Goal: Find contact information: Find contact information

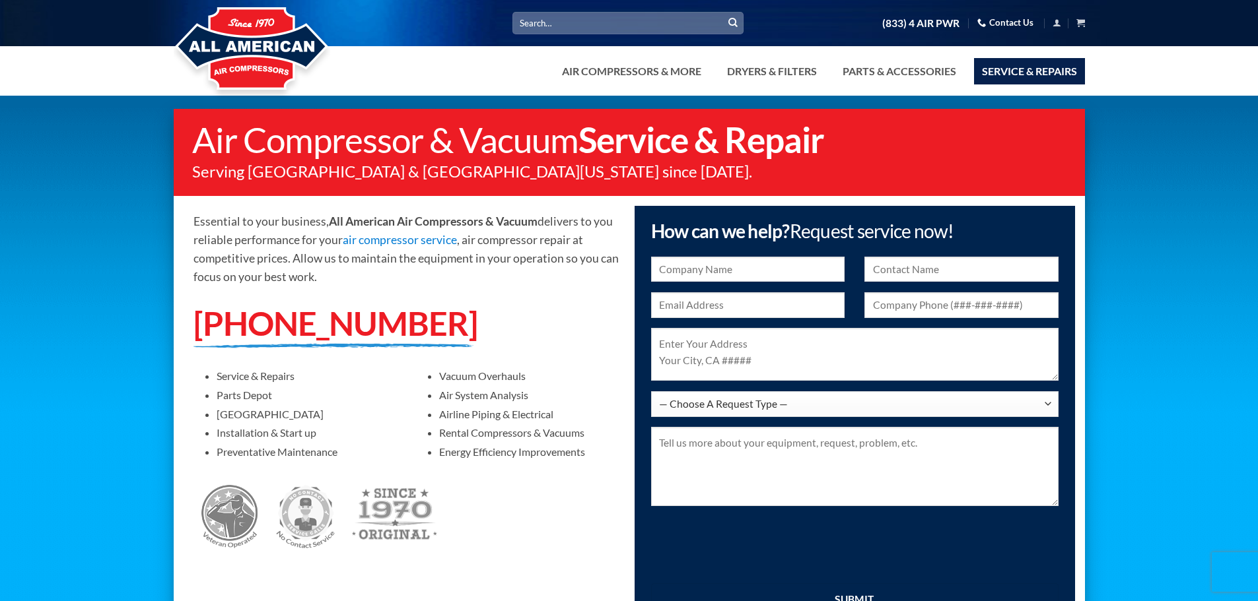
click at [1033, 77] on link "Service & Repairs" at bounding box center [1029, 71] width 111 height 26
click at [1017, 20] on link "Contact Us" at bounding box center [1005, 23] width 56 height 20
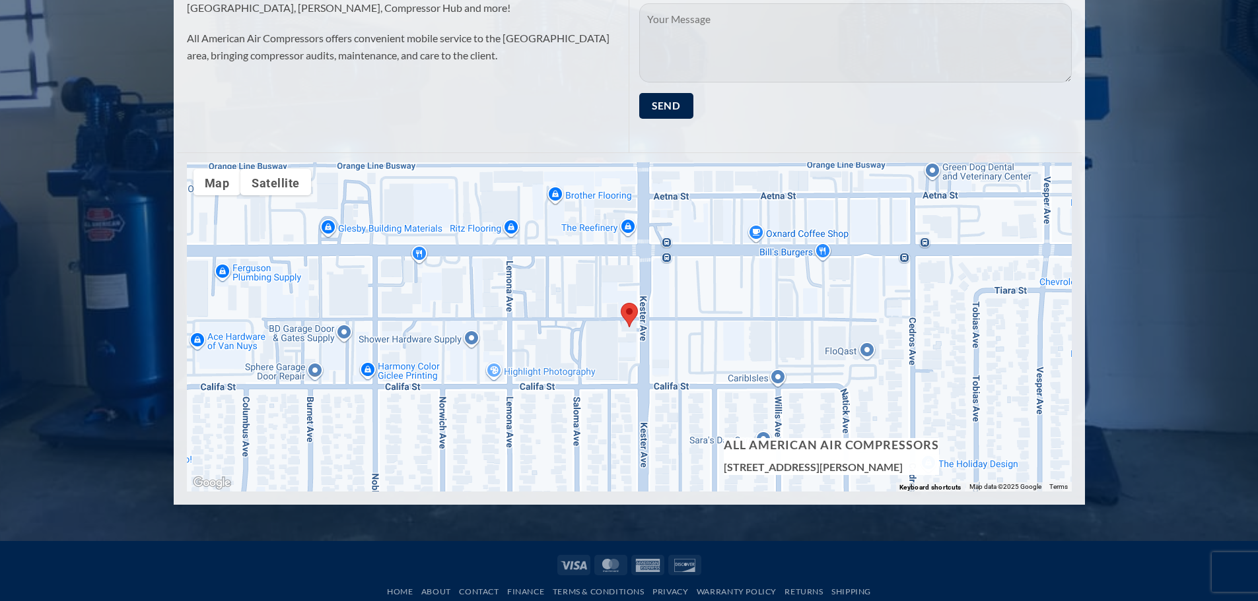
scroll to position [528, 0]
